Goal: Check status: Check status

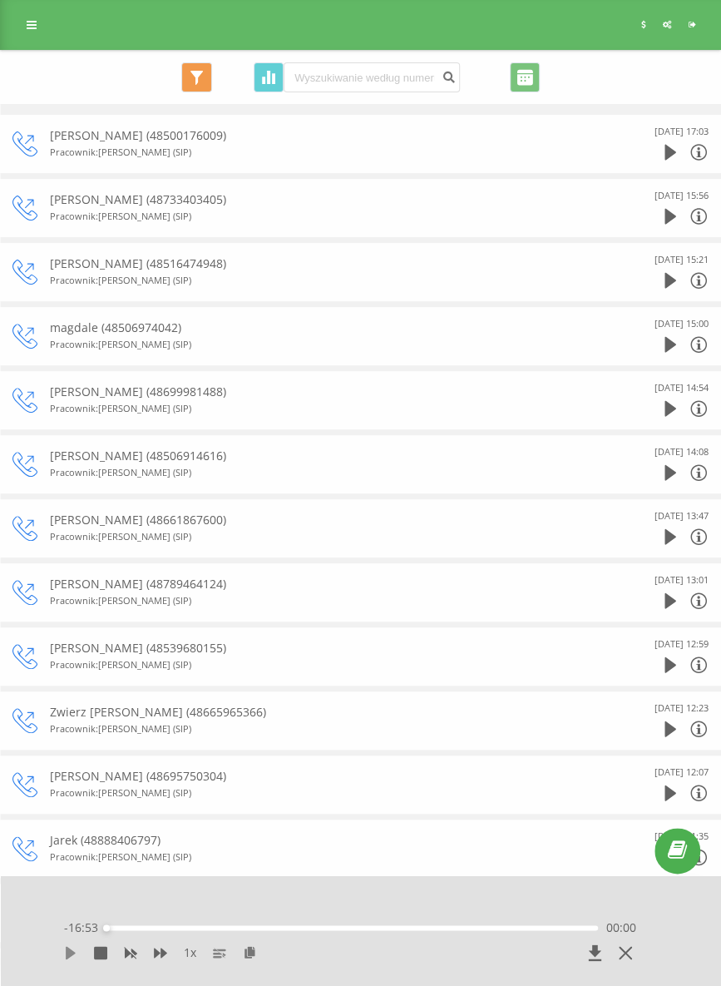
click at [75, 948] on icon at bounding box center [70, 952] width 13 height 13
click at [156, 953] on icon at bounding box center [160, 953] width 13 height 10
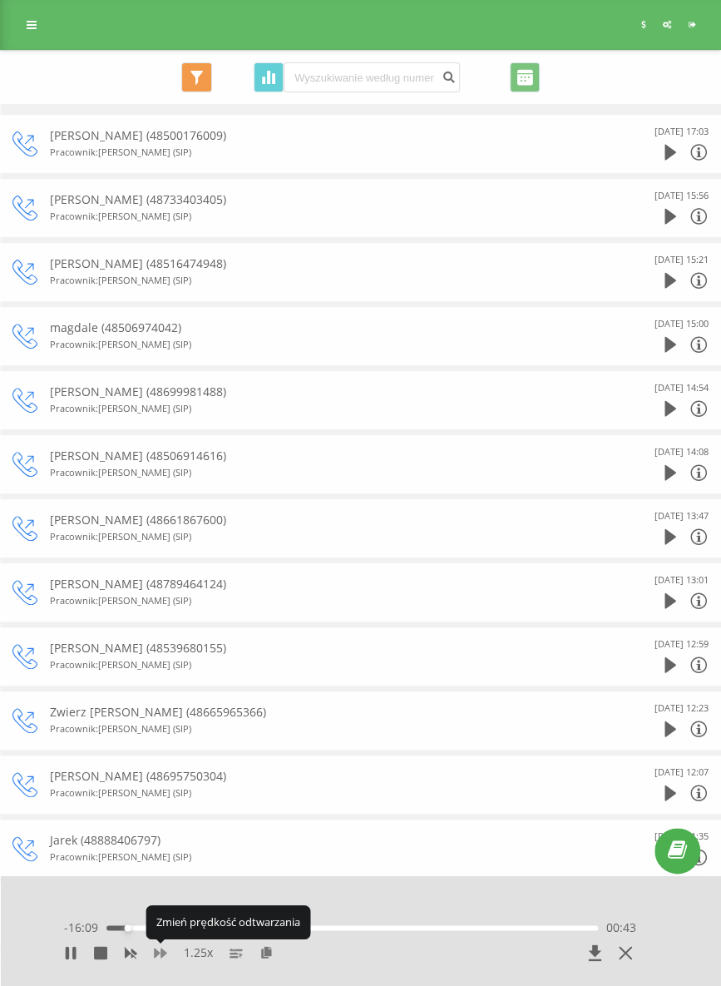
click at [156, 953] on icon at bounding box center [160, 953] width 13 height 10
click at [157, 954] on icon at bounding box center [160, 953] width 13 height 10
click at [72, 951] on icon at bounding box center [73, 952] width 3 height 13
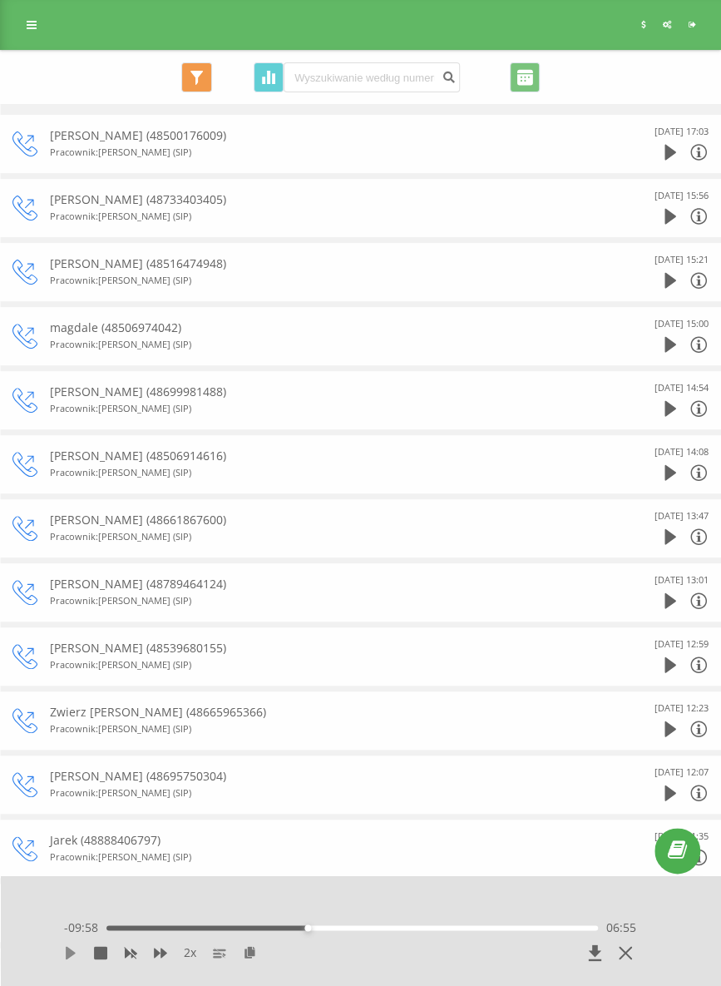
click at [71, 956] on icon at bounding box center [71, 952] width 10 height 13
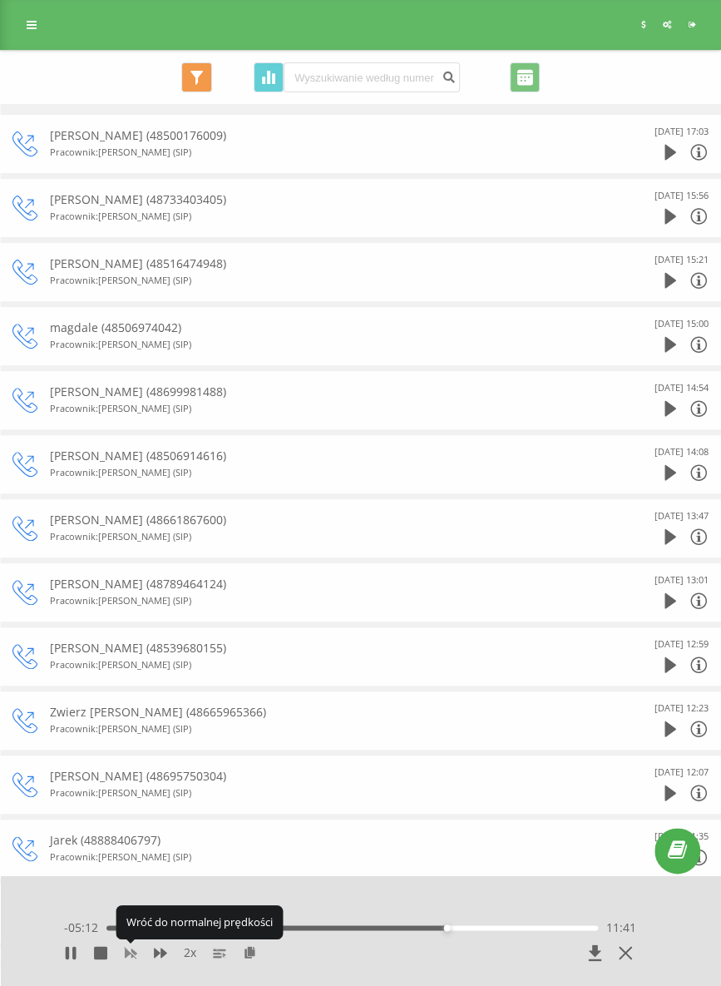
click at [133, 951] on icon at bounding box center [131, 954] width 12 height 10
click at [161, 954] on icon at bounding box center [160, 953] width 13 height 10
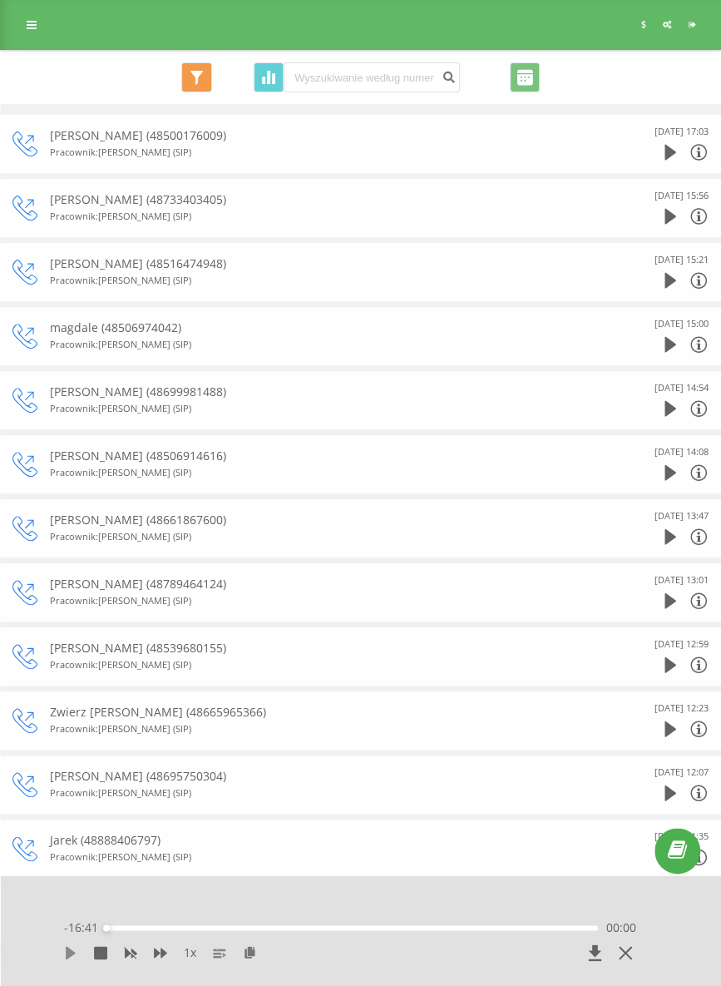
click at [68, 955] on icon at bounding box center [71, 952] width 10 height 13
click at [162, 954] on icon at bounding box center [160, 953] width 13 height 10
click at [72, 958] on icon at bounding box center [70, 952] width 13 height 13
click at [67, 947] on icon at bounding box center [70, 952] width 13 height 13
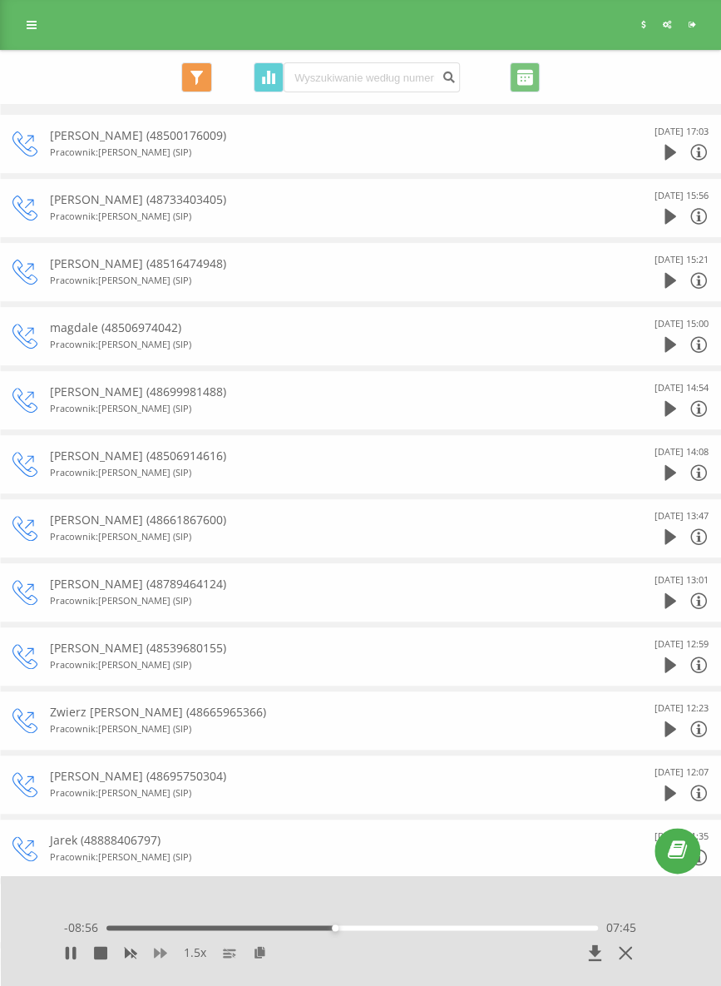
click at [159, 949] on icon at bounding box center [160, 952] width 13 height 13
click at [126, 958] on icon at bounding box center [130, 952] width 13 height 13
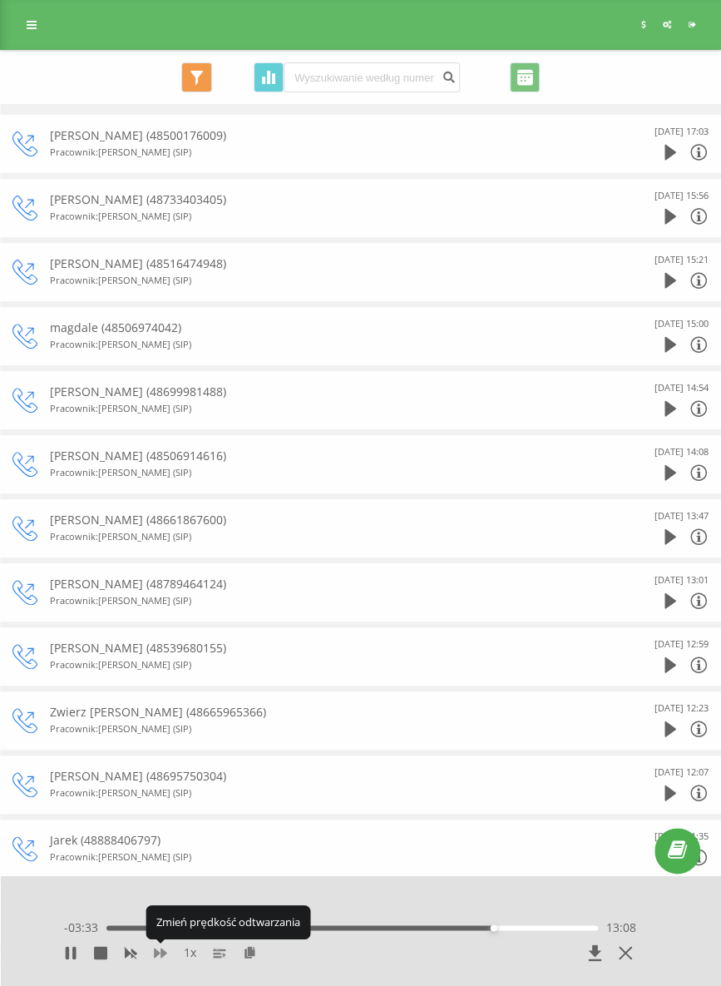
click at [160, 952] on icon at bounding box center [160, 952] width 13 height 13
